Goal: Task Accomplishment & Management: Use online tool/utility

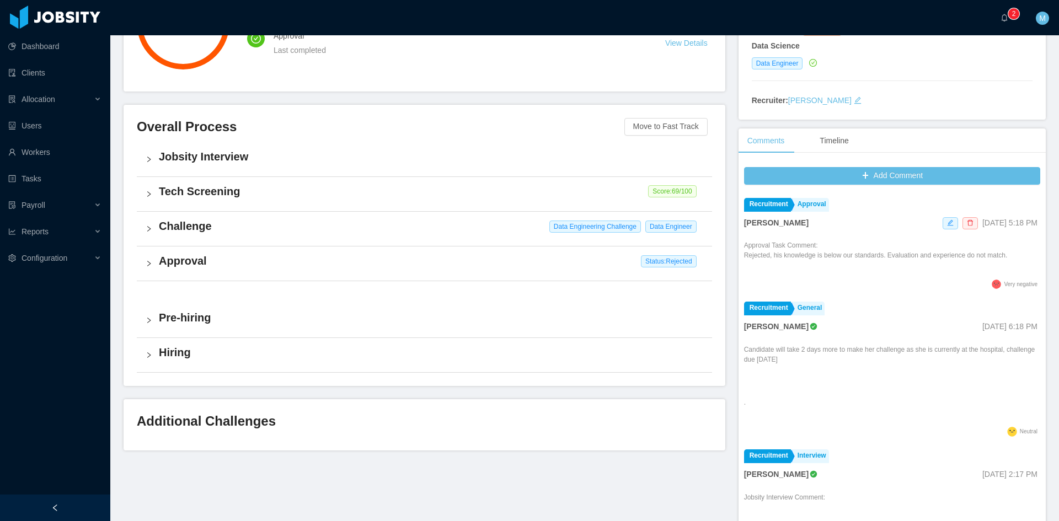
scroll to position [244, 0]
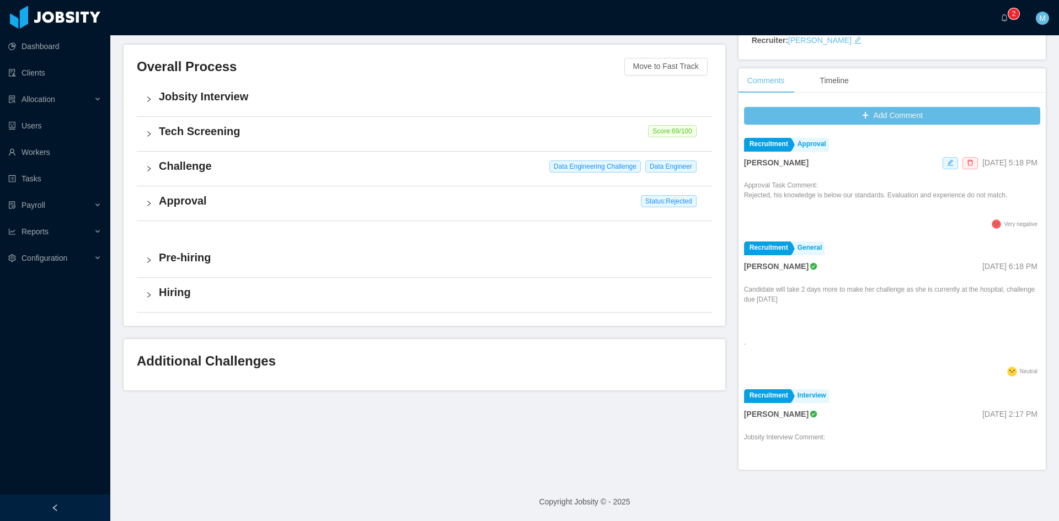
click at [148, 169] on icon "icon: right" at bounding box center [149, 168] width 7 height 7
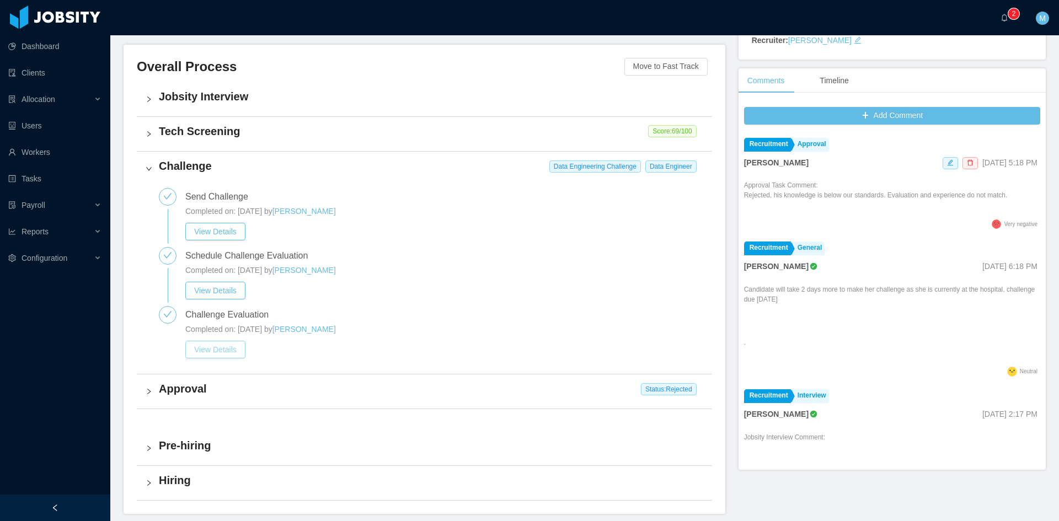
click at [226, 351] on button "View Details" at bounding box center [215, 350] width 60 height 18
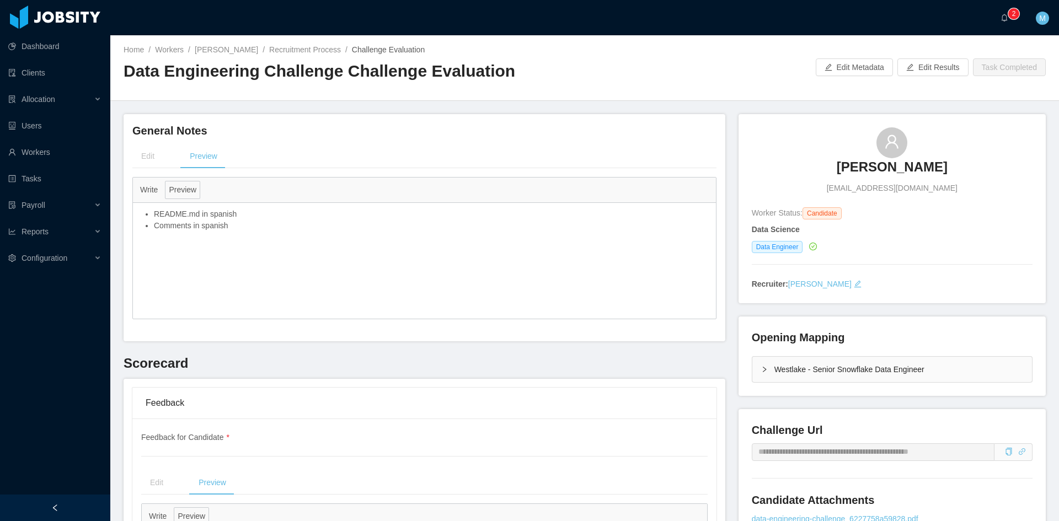
scroll to position [184, 0]
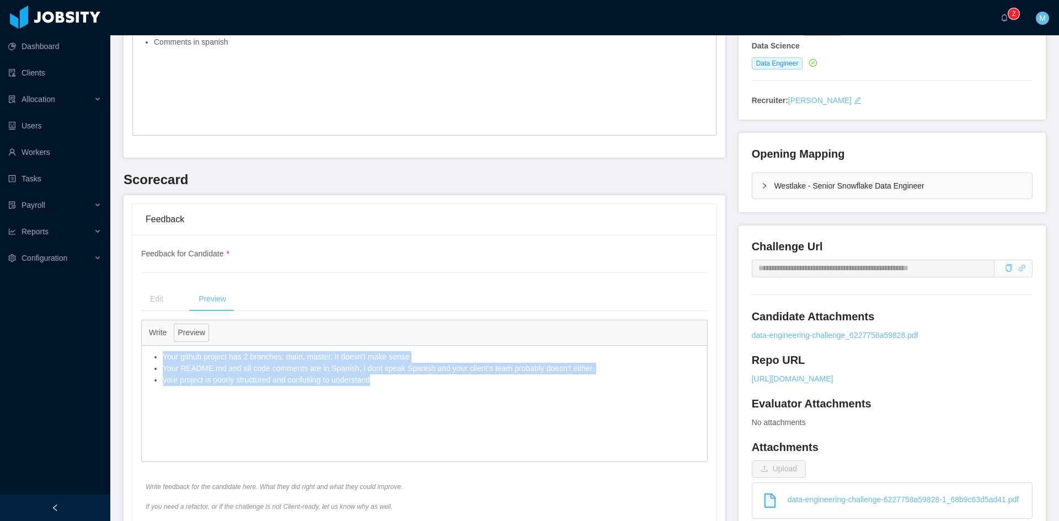
drag, startPoint x: 385, startPoint y: 387, endPoint x: 158, endPoint y: 358, distance: 229.1
click at [158, 358] on div "Your github project has 2 branches: main, master. It doesn't make sense Your RE…" at bounding box center [424, 369] width 565 height 46
copy ul "Your github project has 2 branches: main, master. It doesn't make sense Your RE…"
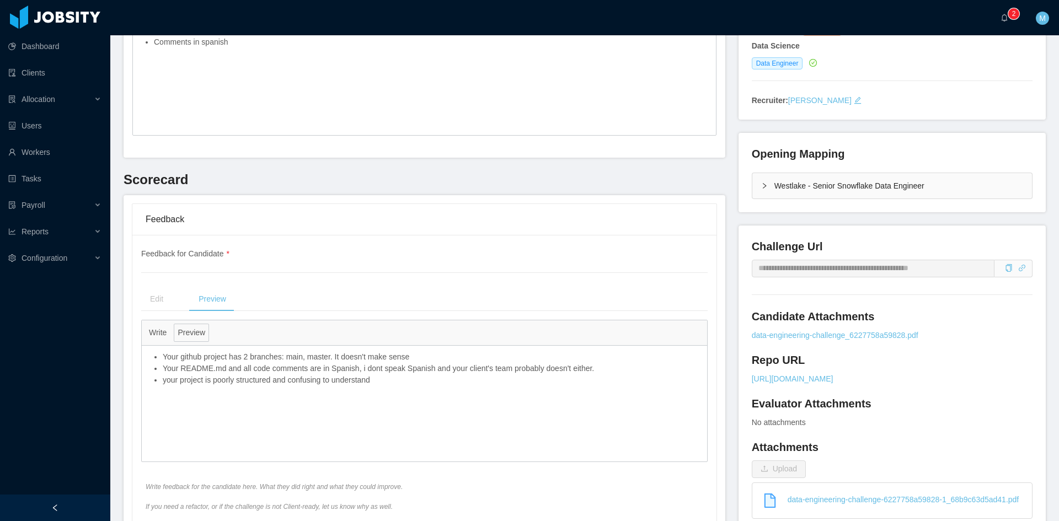
drag, startPoint x: 325, startPoint y: 193, endPoint x: 332, endPoint y: 205, distance: 13.1
